Goal: Information Seeking & Learning: Compare options

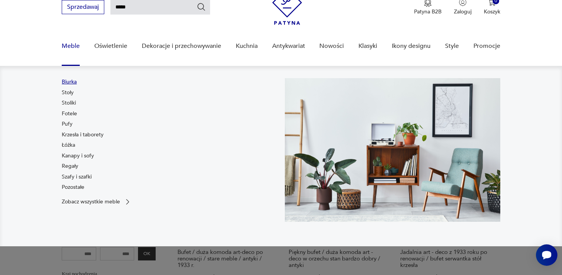
click at [70, 82] on link "Biurka" at bounding box center [69, 82] width 15 height 8
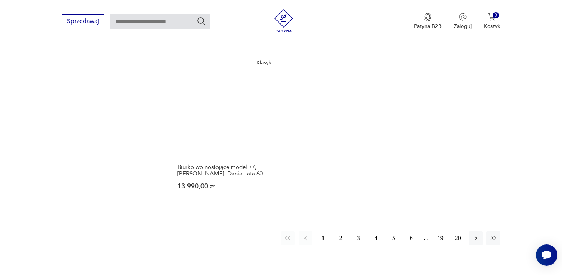
scroll to position [1123, 0]
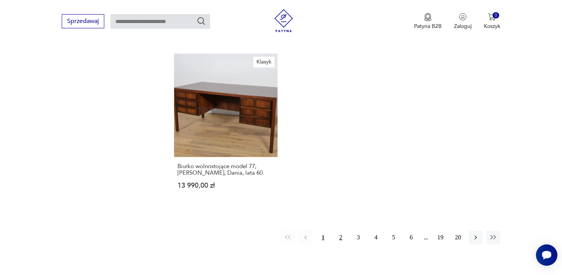
click at [339, 231] on button "2" at bounding box center [341, 238] width 14 height 14
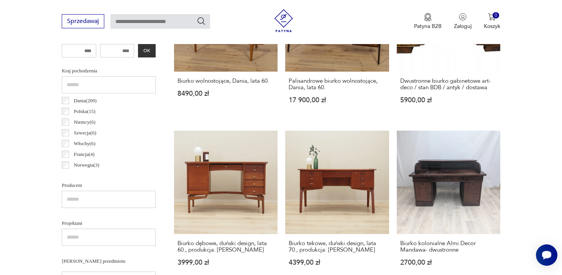
scroll to position [383, 0]
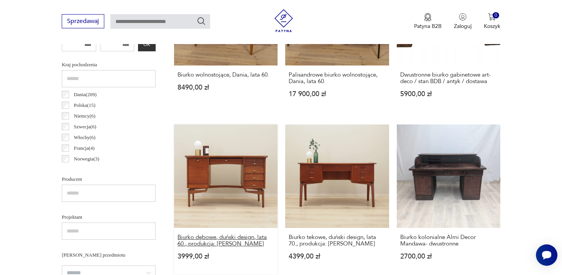
click at [222, 236] on h3 "Biurko dębowe, duński design, lata 60., produkcja: [PERSON_NAME]" at bounding box center [225, 240] width 97 height 13
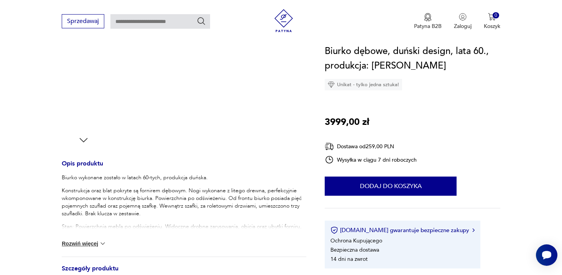
scroll to position [211, 0]
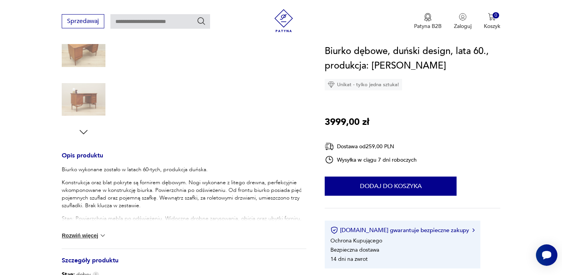
click at [86, 234] on button "Rozwiń więcej" at bounding box center [84, 236] width 44 height 8
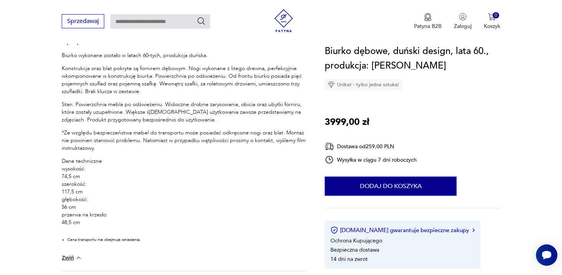
scroll to position [328, 0]
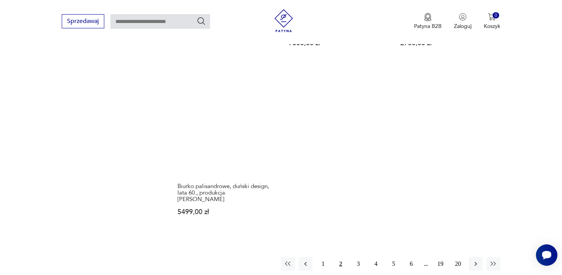
scroll to position [1110, 0]
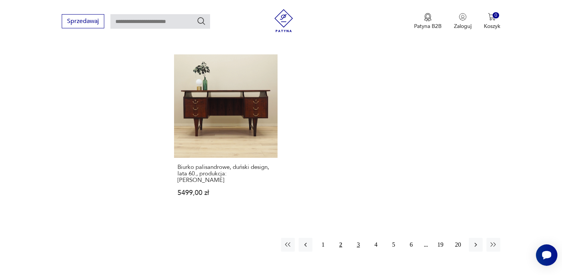
click at [357, 240] on button "3" at bounding box center [358, 245] width 14 height 14
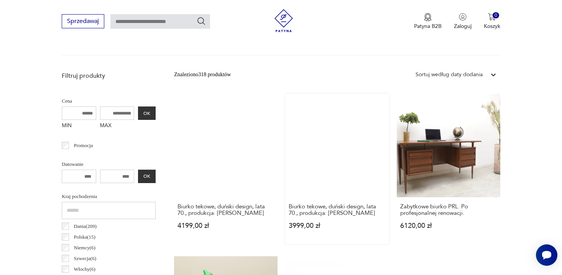
scroll to position [256, 0]
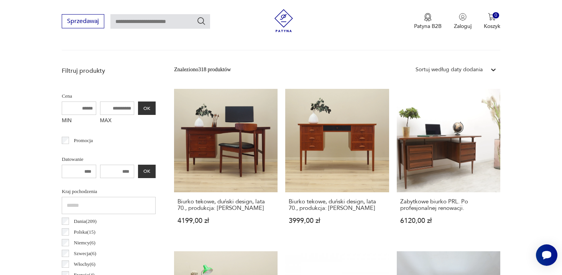
click at [122, 108] on input "MAX" at bounding box center [117, 108] width 34 height 13
type input "****"
click at [152, 108] on button "OK" at bounding box center [147, 108] width 18 height 13
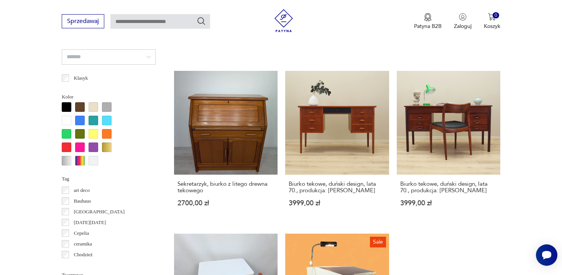
scroll to position [603, 0]
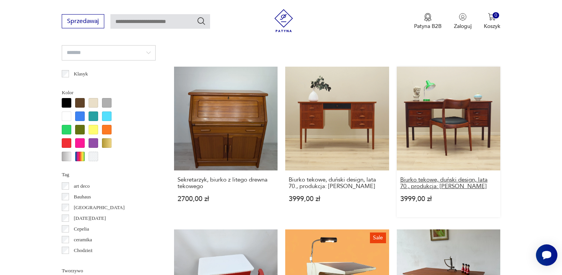
click at [426, 179] on h3 "Biurko tekowe, duński design, lata 70., produkcja: [PERSON_NAME]" at bounding box center [448, 183] width 97 height 13
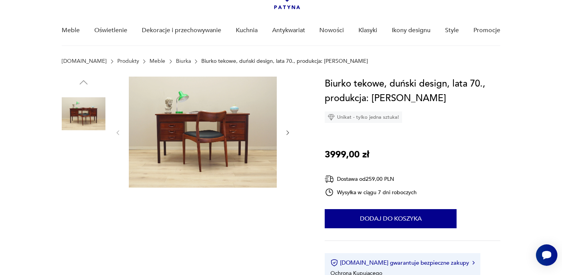
scroll to position [56, 0]
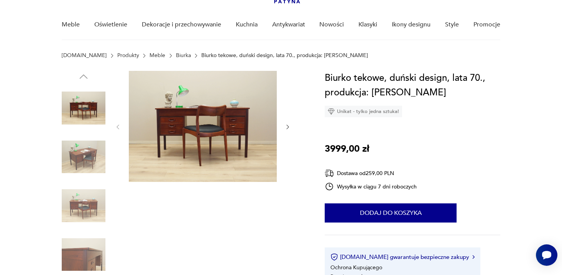
click at [286, 126] on icon "button" at bounding box center [287, 127] width 7 height 7
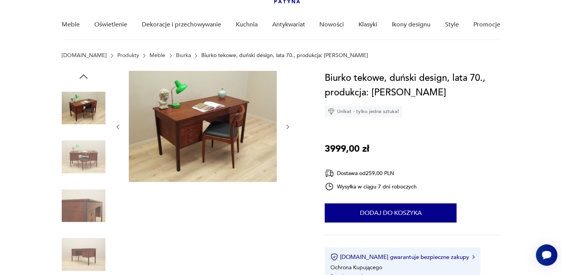
click at [286, 126] on icon "button" at bounding box center [287, 127] width 7 height 7
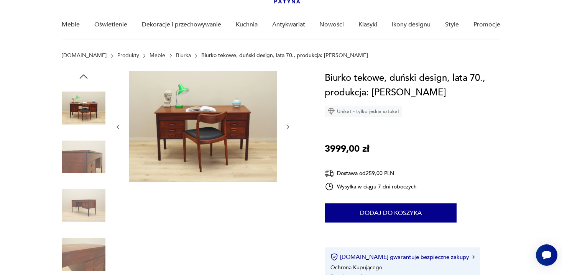
click at [286, 126] on icon "button" at bounding box center [287, 127] width 7 height 7
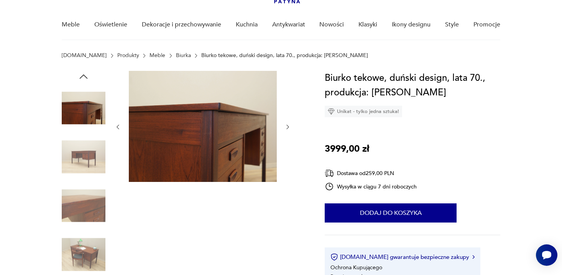
click at [286, 126] on icon "button" at bounding box center [287, 127] width 7 height 7
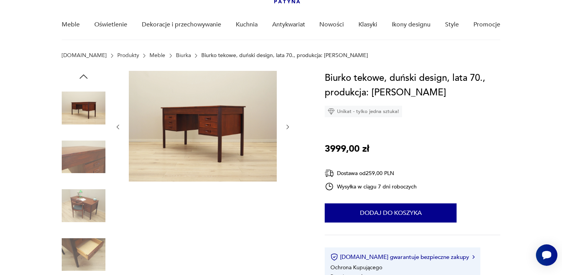
click at [286, 126] on icon "button" at bounding box center [287, 127] width 7 height 7
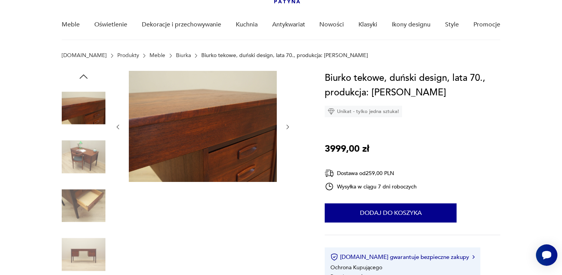
click at [286, 126] on icon "button" at bounding box center [287, 127] width 7 height 7
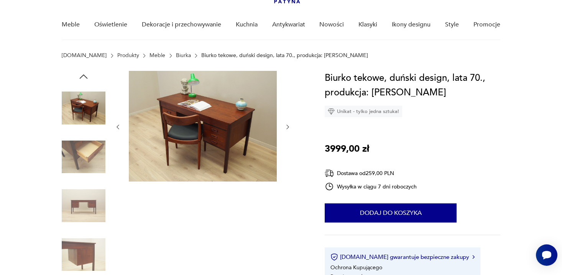
click at [286, 126] on icon "button" at bounding box center [287, 127] width 7 height 7
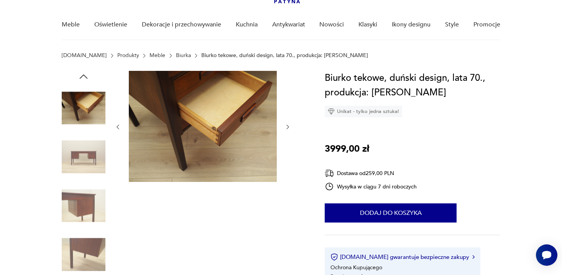
click at [286, 126] on icon "button" at bounding box center [287, 127] width 7 height 7
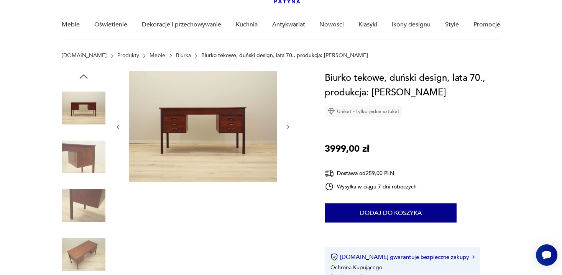
click at [285, 126] on icon "button" at bounding box center [287, 127] width 7 height 7
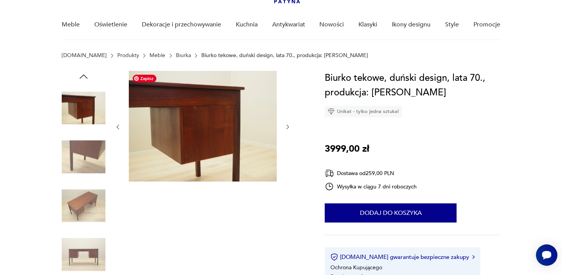
scroll to position [67, 0]
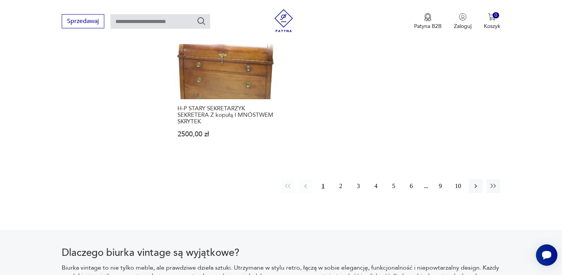
scroll to position [1179, 0]
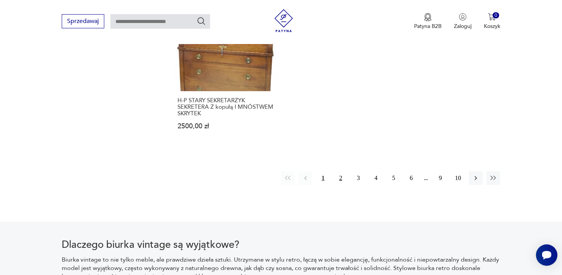
click at [338, 177] on button "2" at bounding box center [341, 178] width 14 height 14
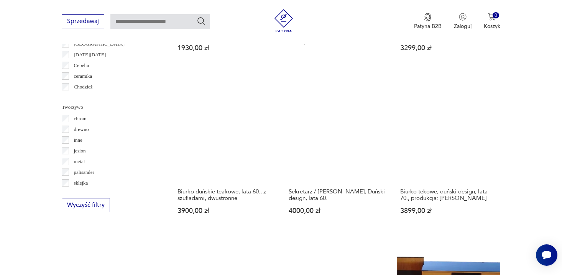
scroll to position [769, 0]
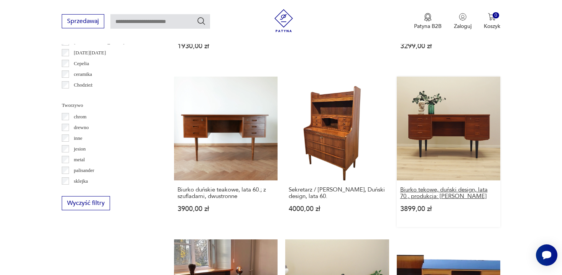
click at [436, 187] on h3 "Biurko tekowe, duński design, lata 70., produkcja: [PERSON_NAME]" at bounding box center [448, 193] width 97 height 13
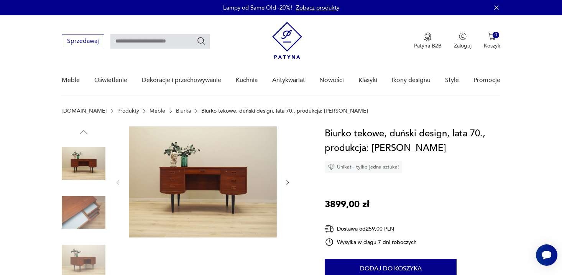
click at [287, 182] on icon "button" at bounding box center [287, 182] width 7 height 7
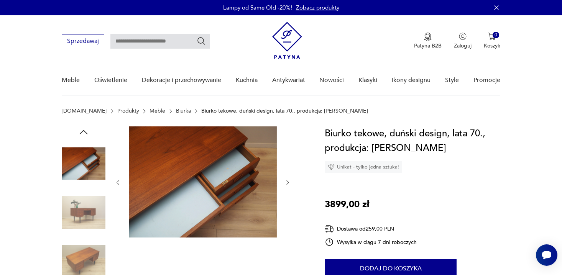
click at [287, 182] on icon "button" at bounding box center [287, 182] width 7 height 7
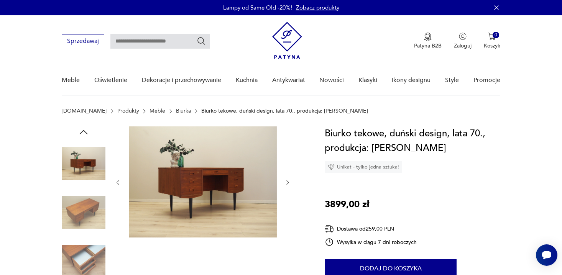
click at [287, 182] on icon "button" at bounding box center [287, 182] width 7 height 7
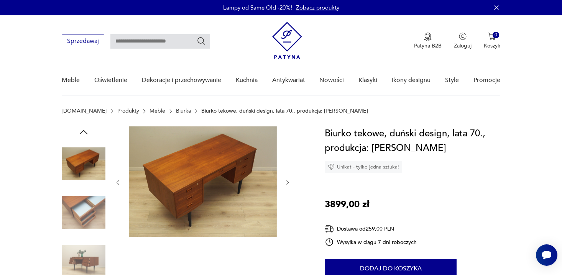
click at [287, 182] on icon "button" at bounding box center [287, 182] width 7 height 7
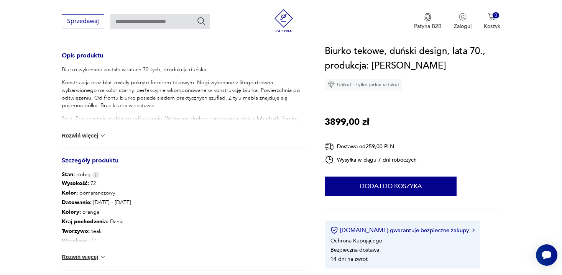
scroll to position [313, 0]
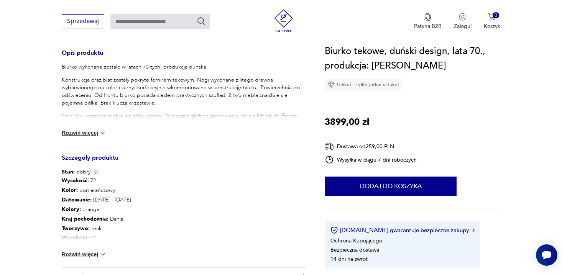
click at [95, 129] on button "Rozwiń więcej" at bounding box center [84, 133] width 44 height 8
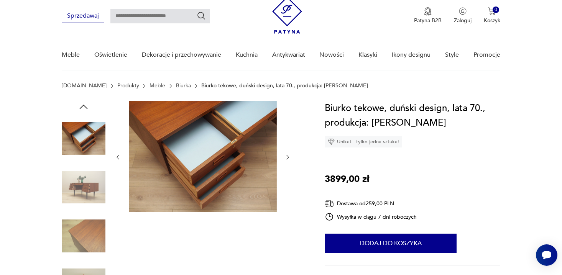
scroll to position [24, 0]
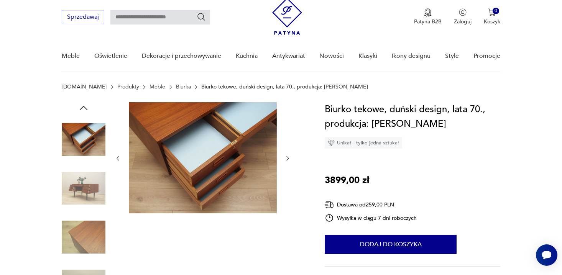
click at [85, 139] on img at bounding box center [84, 140] width 44 height 44
click at [86, 179] on img at bounding box center [84, 189] width 44 height 44
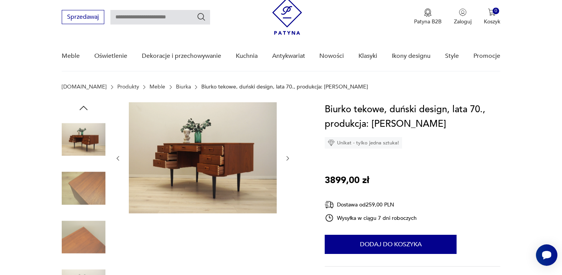
click at [285, 161] on icon "button" at bounding box center [287, 158] width 7 height 7
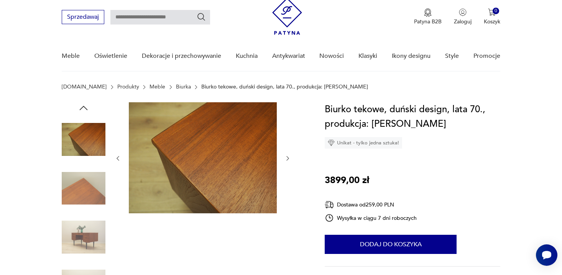
click at [285, 161] on icon "button" at bounding box center [287, 158] width 7 height 7
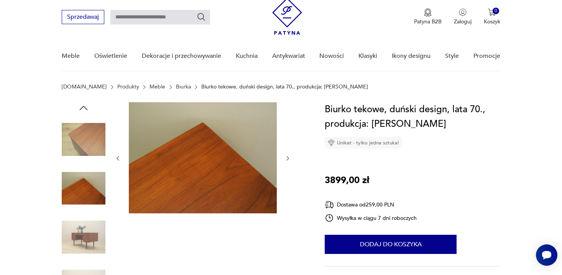
click at [285, 161] on icon "button" at bounding box center [287, 158] width 7 height 7
